Goal: Complete application form

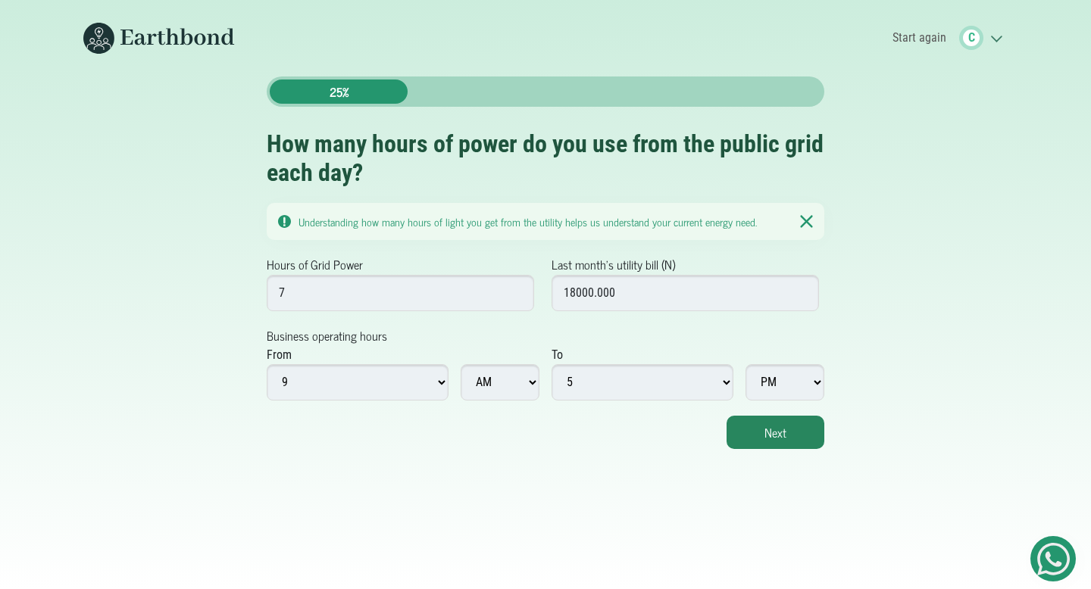
click at [995, 41] on icon ".cls-1{fill:none;stroke:#3c7b65;stroke-linecap:round;stroke-linejoin:round;stro…" at bounding box center [995, 37] width 24 height 15
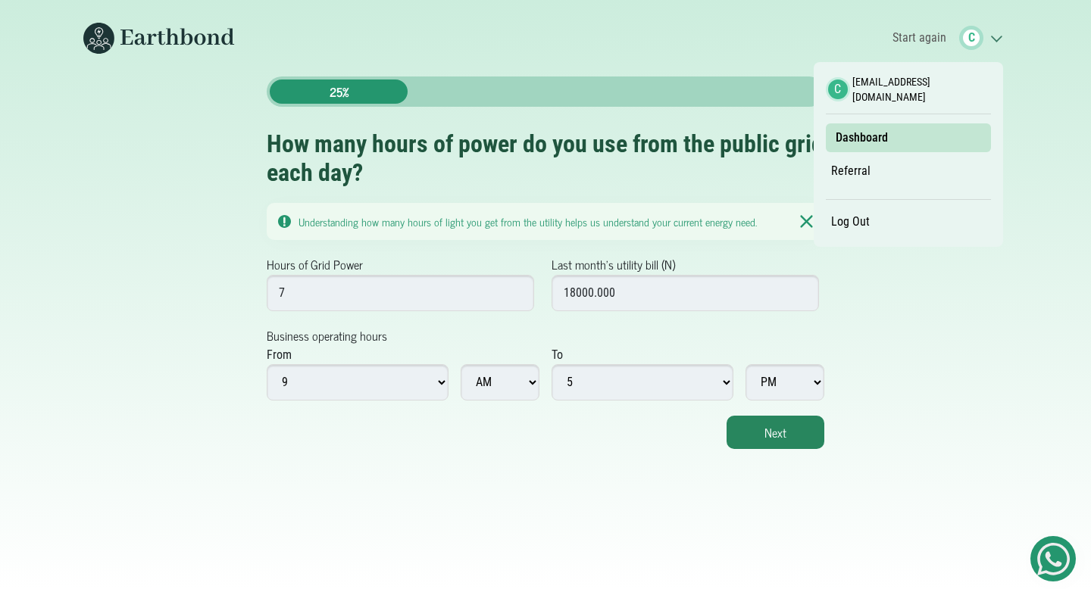
click at [855, 217] on link "Log Out" at bounding box center [850, 222] width 49 height 26
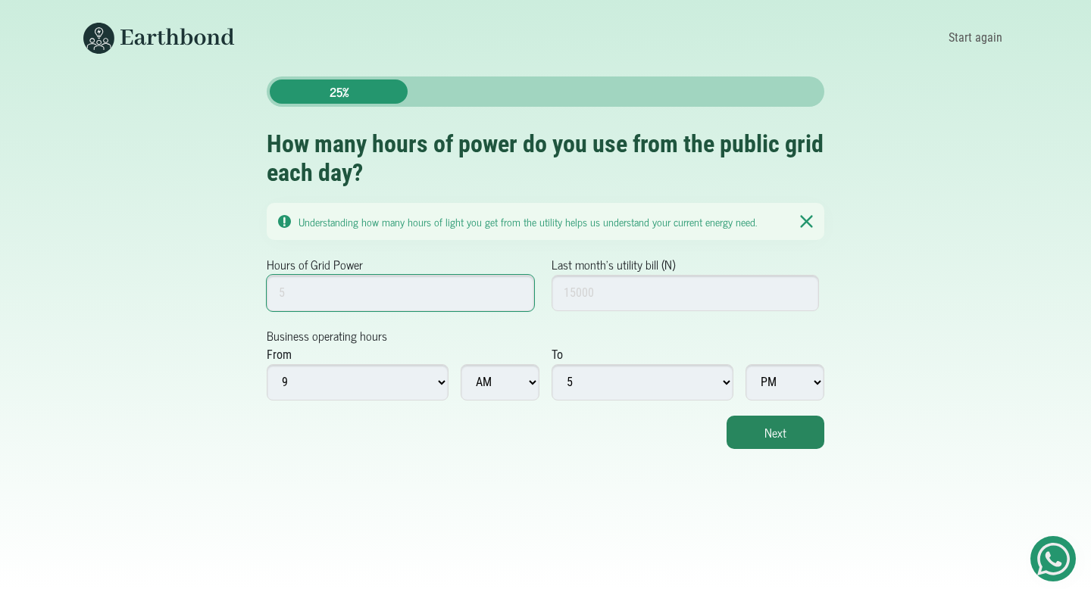
click at [405, 297] on input "Hours of Grid Power" at bounding box center [400, 293] width 267 height 36
type input "5"
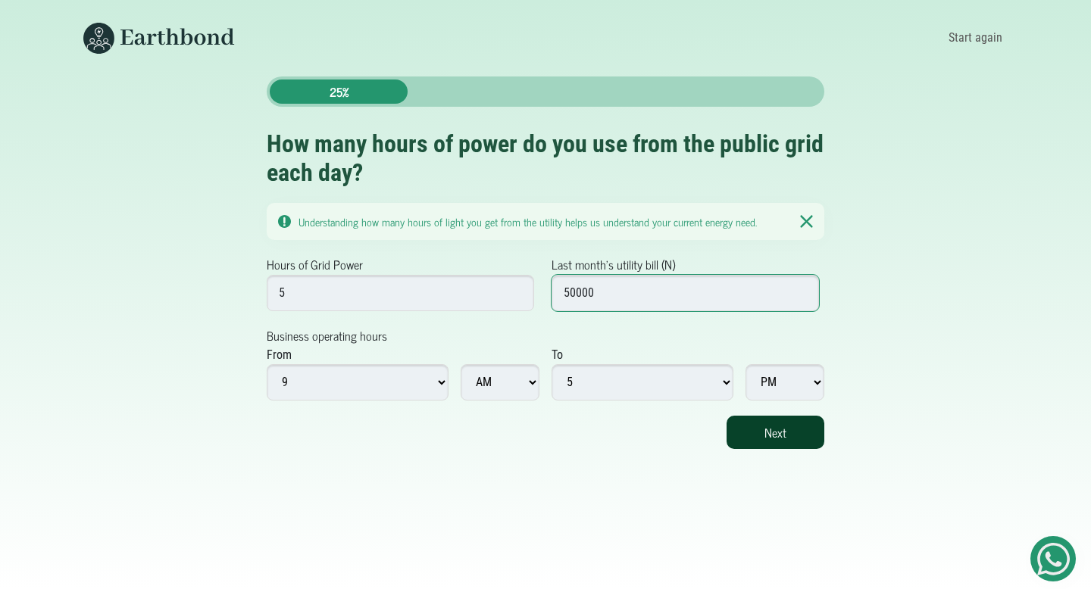
type input "50000"
click at [754, 425] on button "Next" at bounding box center [776, 432] width 98 height 33
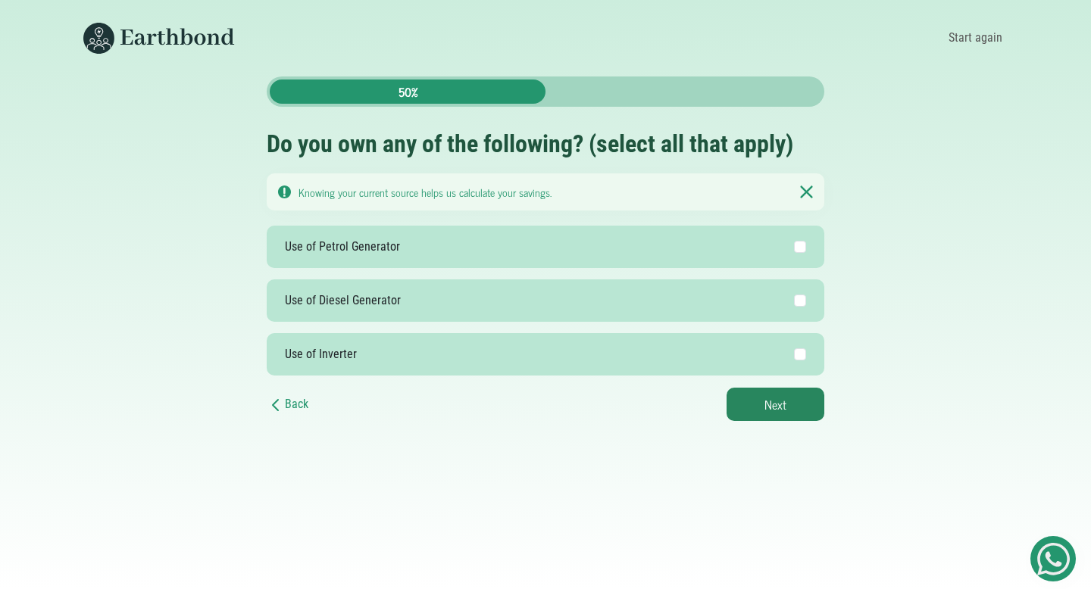
click at [808, 255] on label "Use of Petrol Generator" at bounding box center [546, 247] width 558 height 42
click at [806, 253] on input "Use of Petrol Generator" at bounding box center [800, 247] width 12 height 12
checkbox input "true"
click at [753, 402] on button "Next" at bounding box center [776, 404] width 98 height 33
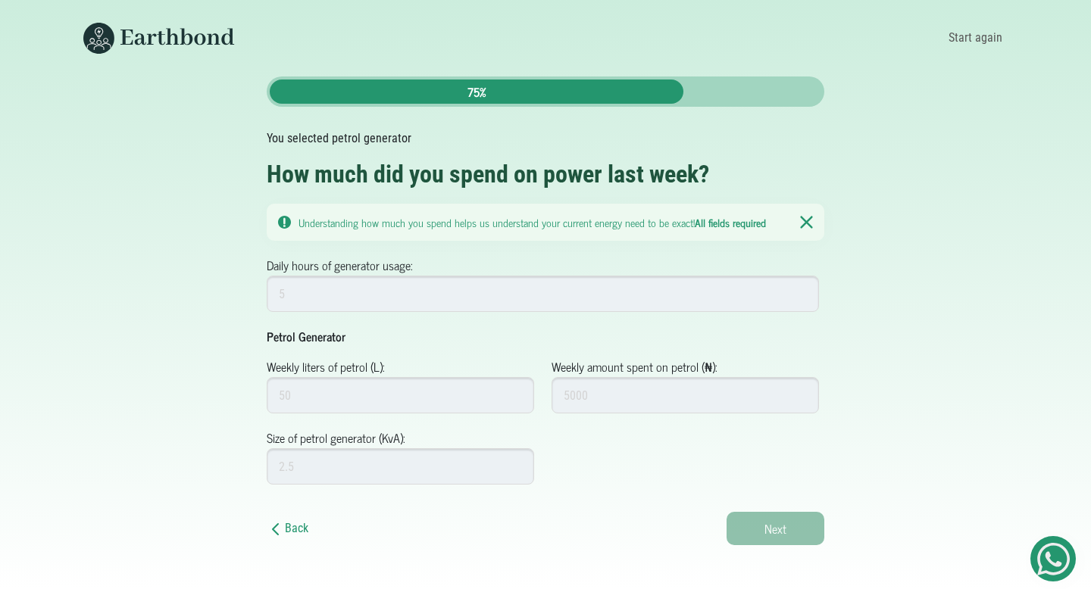
click at [292, 516] on div "Back Next" at bounding box center [546, 528] width 558 height 33
click at [293, 529] on link "Back" at bounding box center [288, 528] width 42 height 14
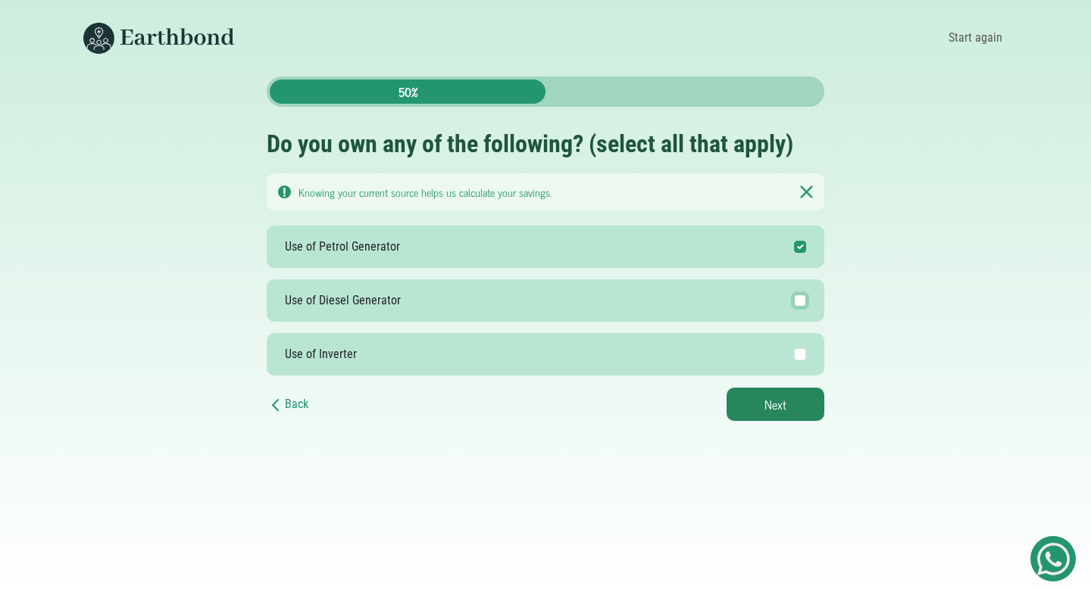
click at [798, 305] on input "Use of Diesel Generator" at bounding box center [800, 301] width 12 height 12
checkbox input "true"
click at [802, 352] on input "Use of Inverter" at bounding box center [800, 355] width 12 height 12
checkbox input "true"
click at [782, 400] on button "Next" at bounding box center [776, 404] width 98 height 33
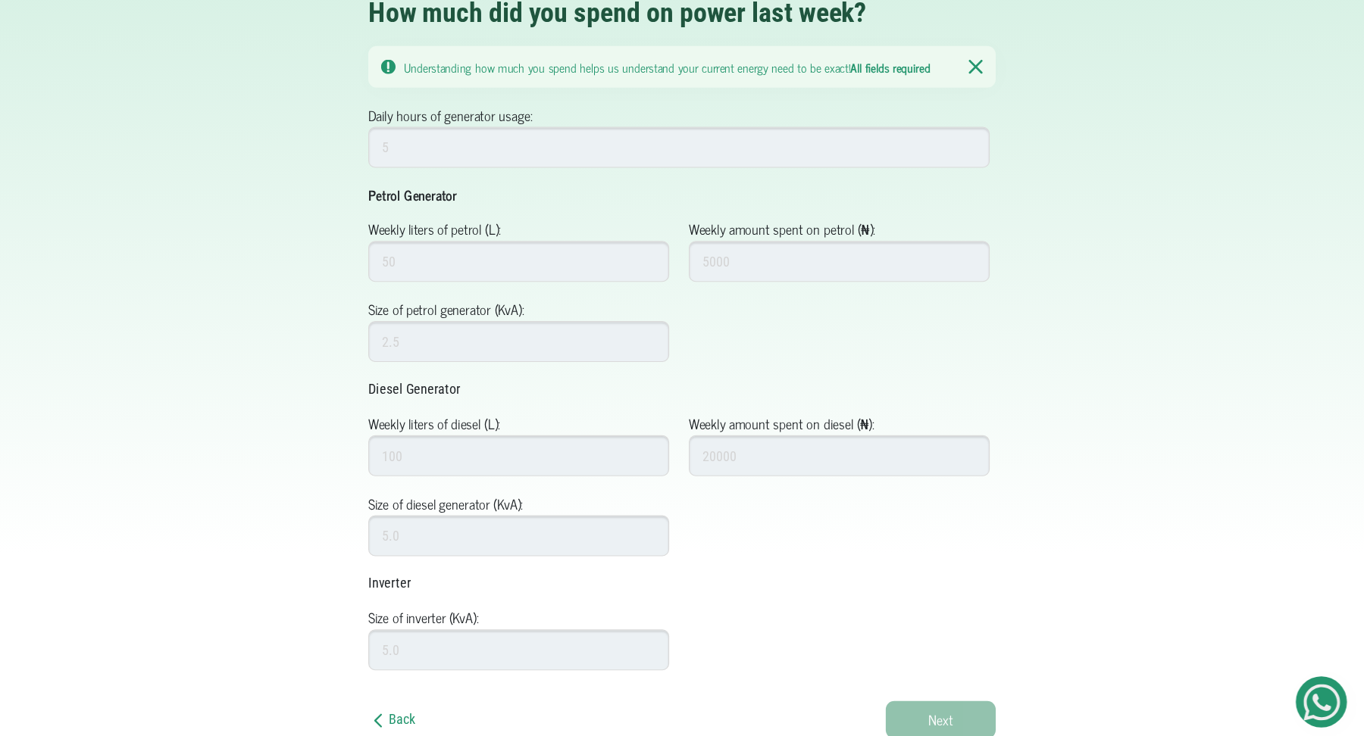
scroll to position [80, 0]
